Goal: Information Seeking & Learning: Compare options

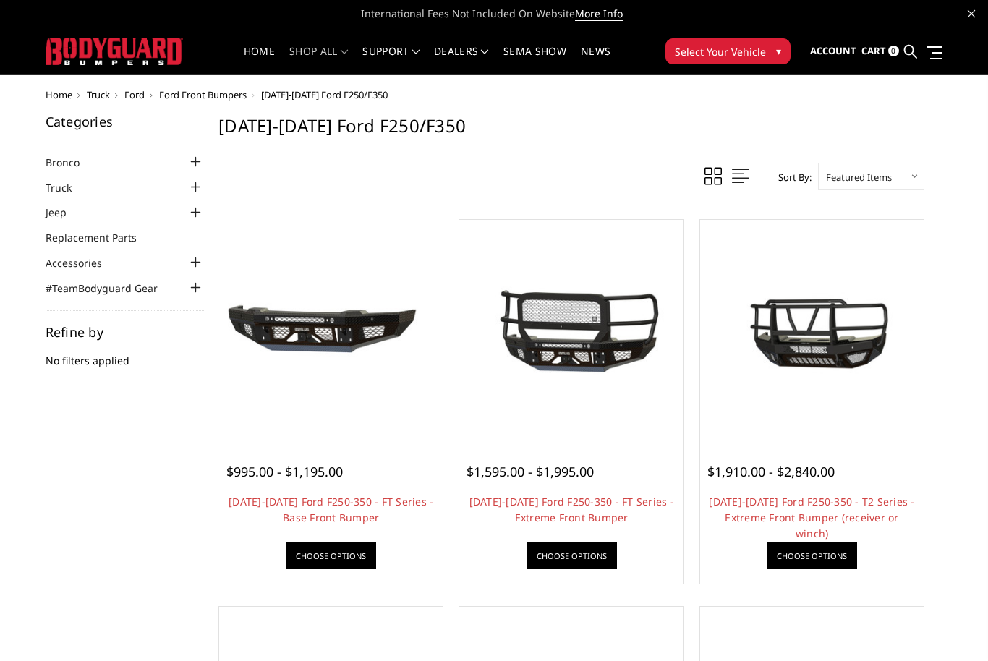
click at [279, 321] on img at bounding box center [331, 331] width 216 height 101
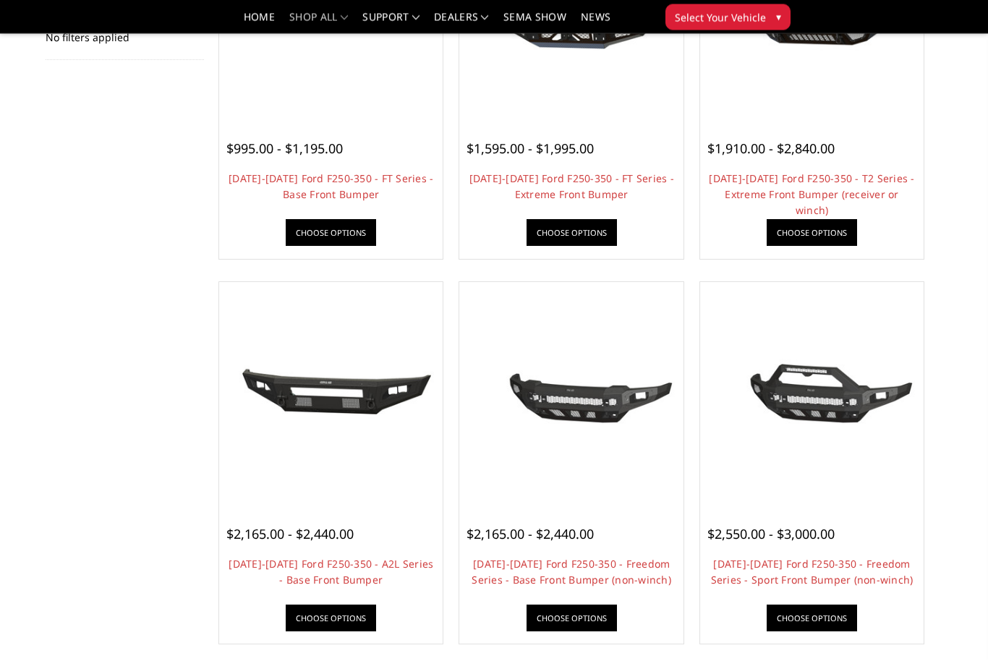
scroll to position [284, 0]
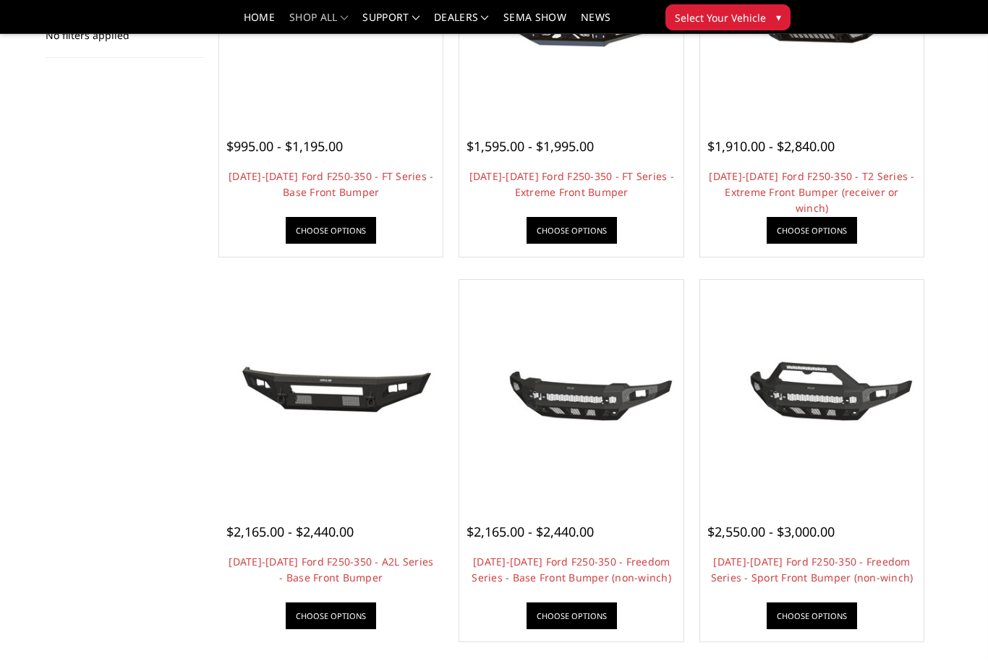
click at [334, 403] on img at bounding box center [331, 392] width 216 height 100
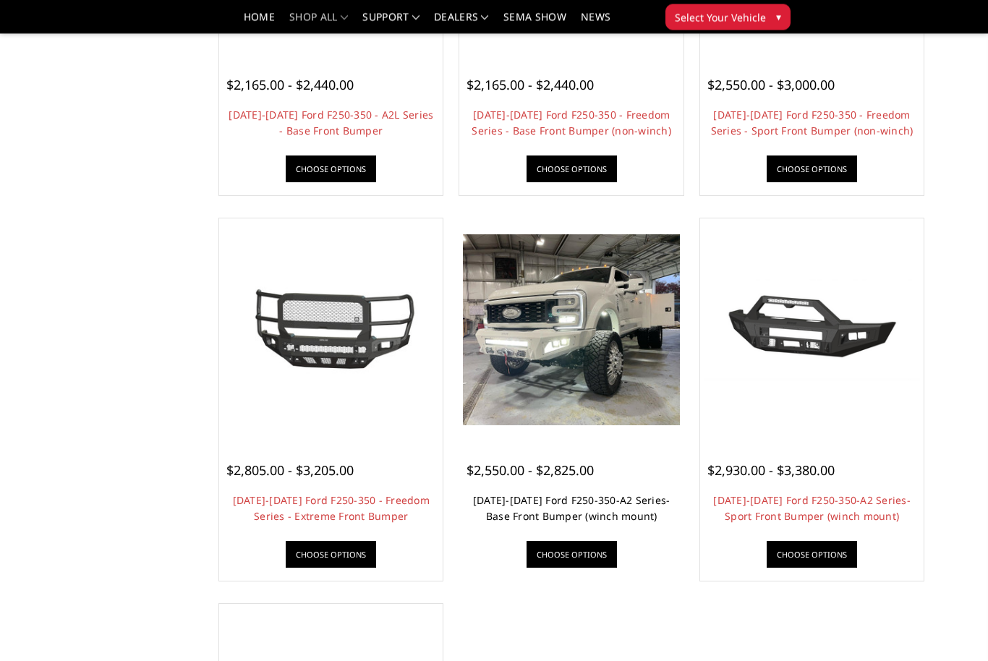
scroll to position [732, 0]
click at [519, 507] on link "[DATE]-[DATE] Ford F250-350-A2 Series-Base Front Bumper (winch mount)" at bounding box center [572, 509] width 198 height 30
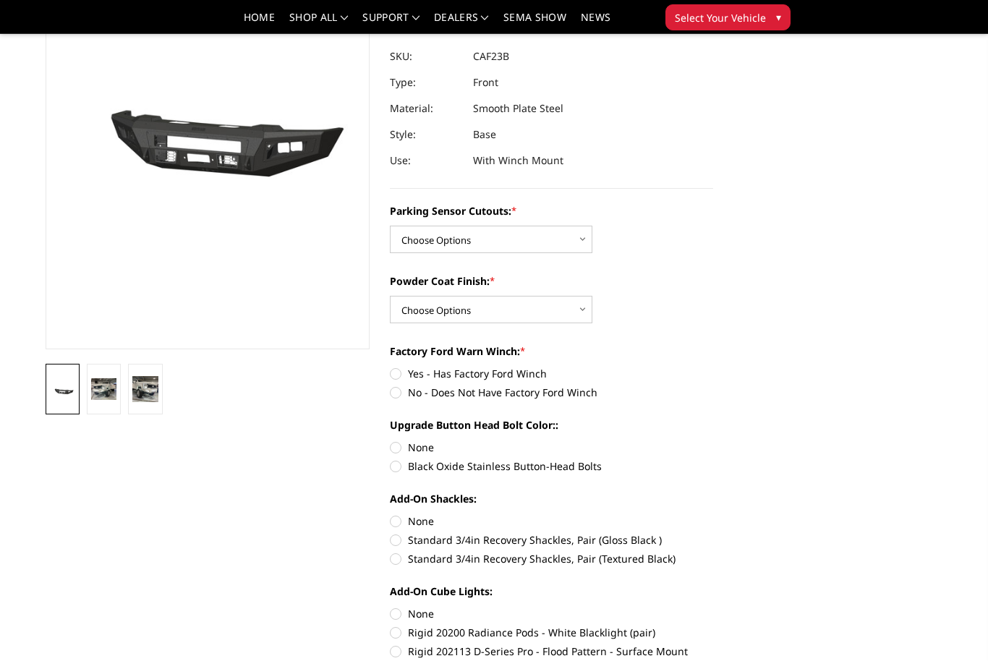
scroll to position [147, 0]
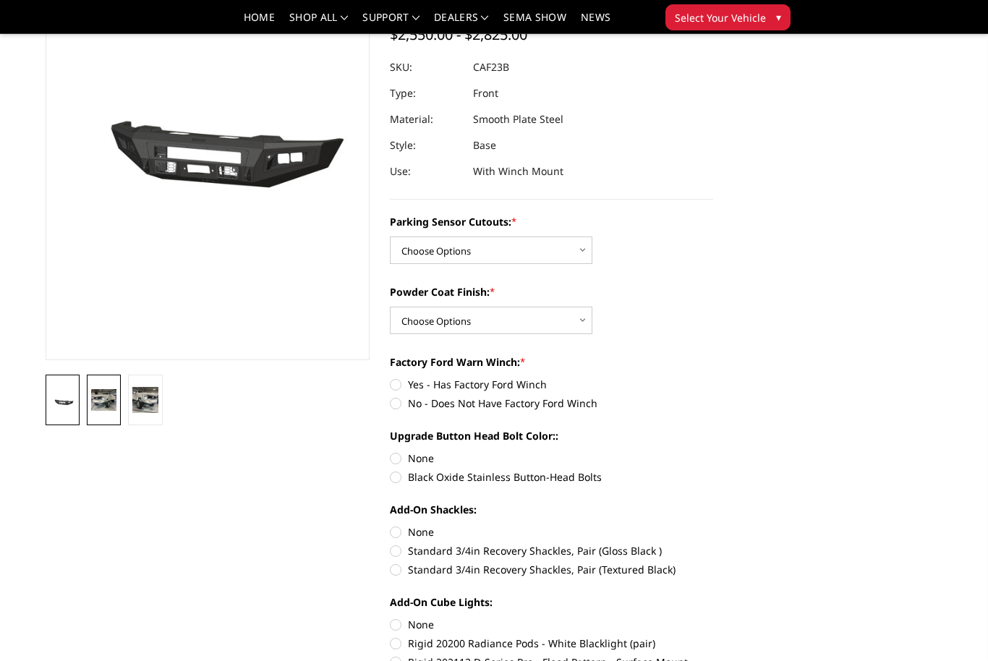
click at [105, 398] on img at bounding box center [103, 400] width 25 height 22
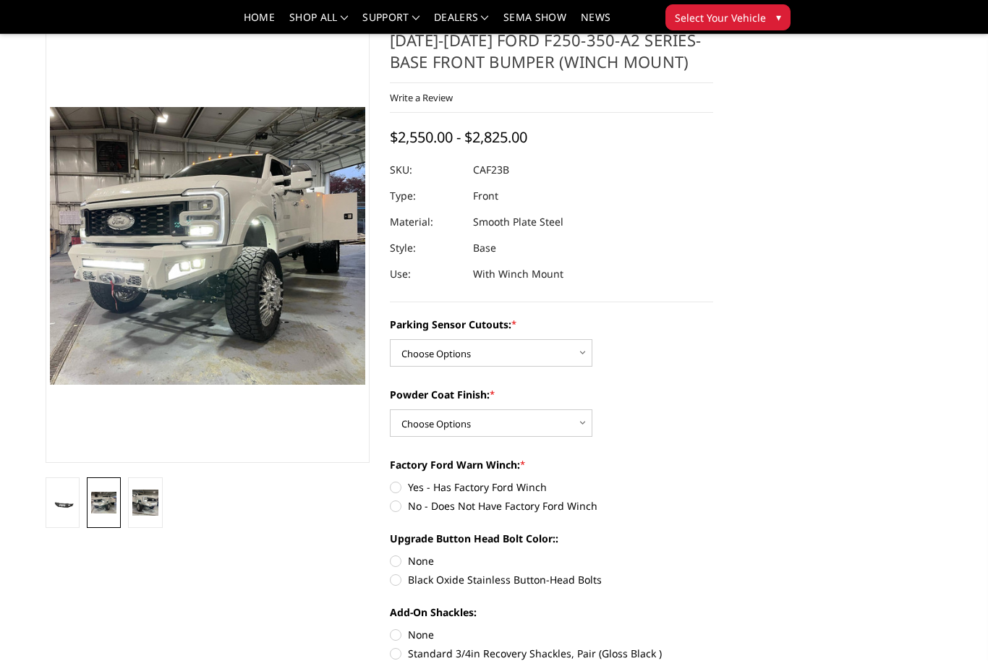
scroll to position [43, 0]
click at [140, 498] on img at bounding box center [144, 503] width 25 height 25
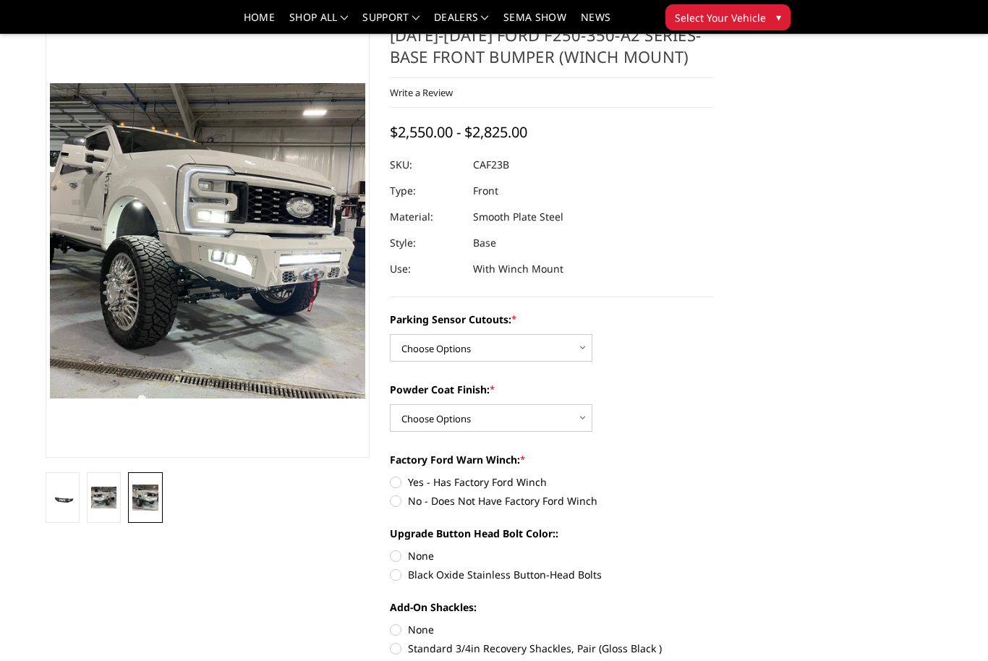
scroll to position [44, 0]
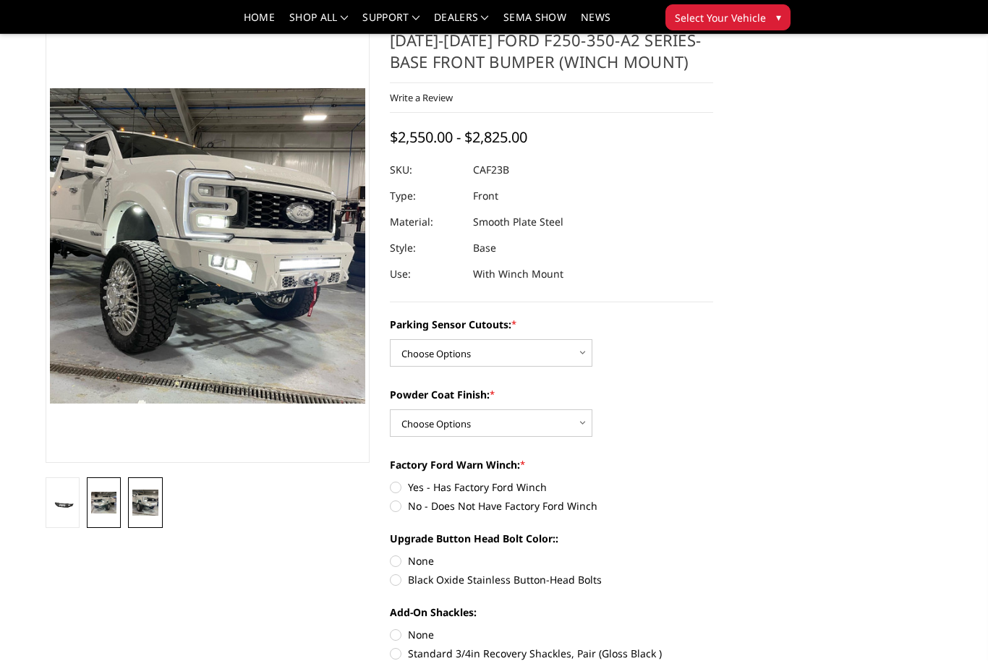
click at [99, 502] on img at bounding box center [103, 503] width 25 height 22
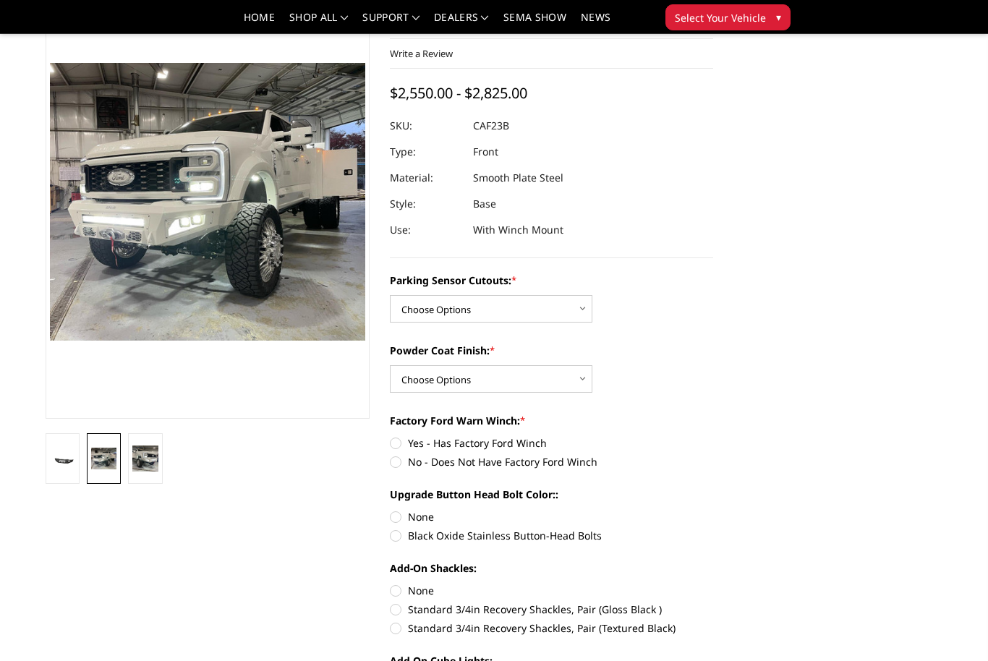
scroll to position [91, 0]
